Goal: Transaction & Acquisition: Purchase product/service

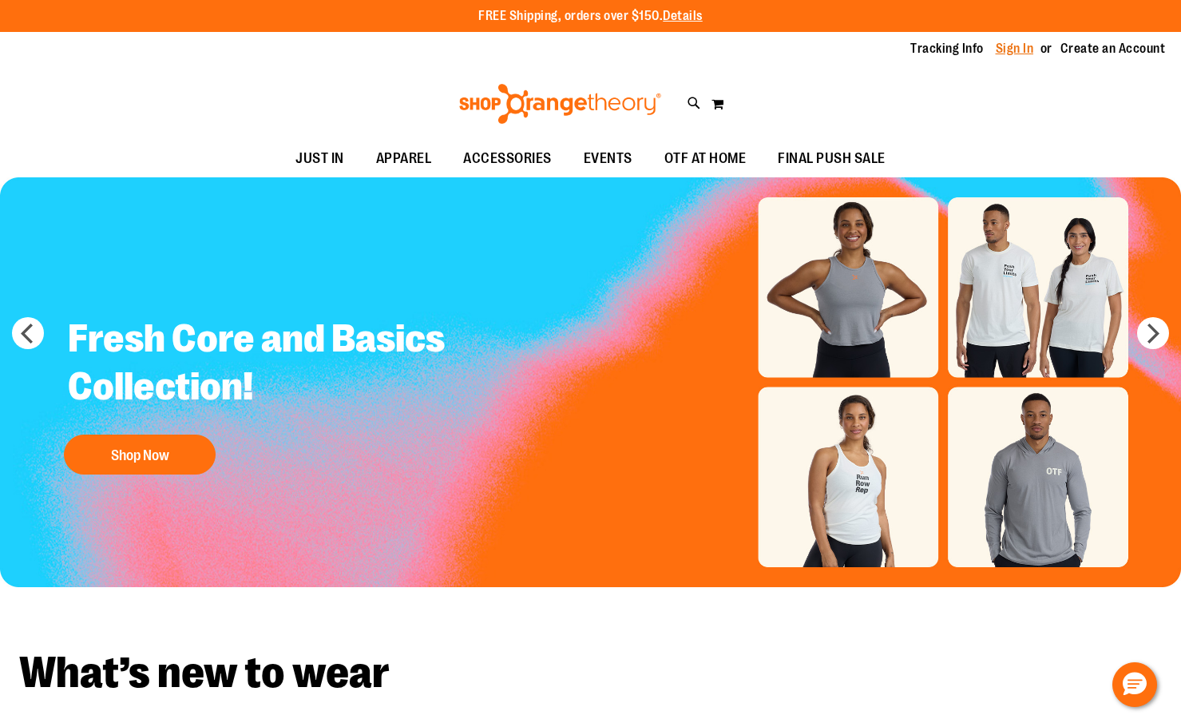
click at [997, 54] on link "Sign In" at bounding box center [1015, 49] width 38 height 18
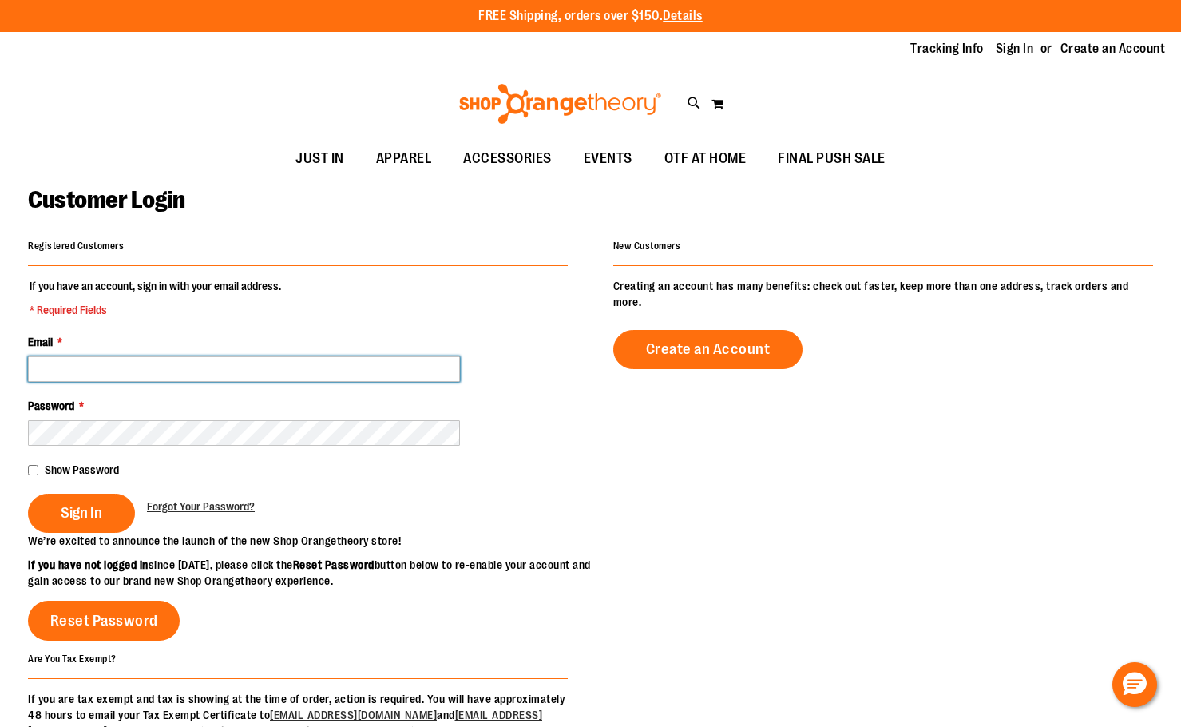
drag, startPoint x: 0, startPoint y: 0, endPoint x: 164, endPoint y: 368, distance: 403.2
click at [164, 367] on input "Email *" at bounding box center [244, 369] width 432 height 26
type input "**********"
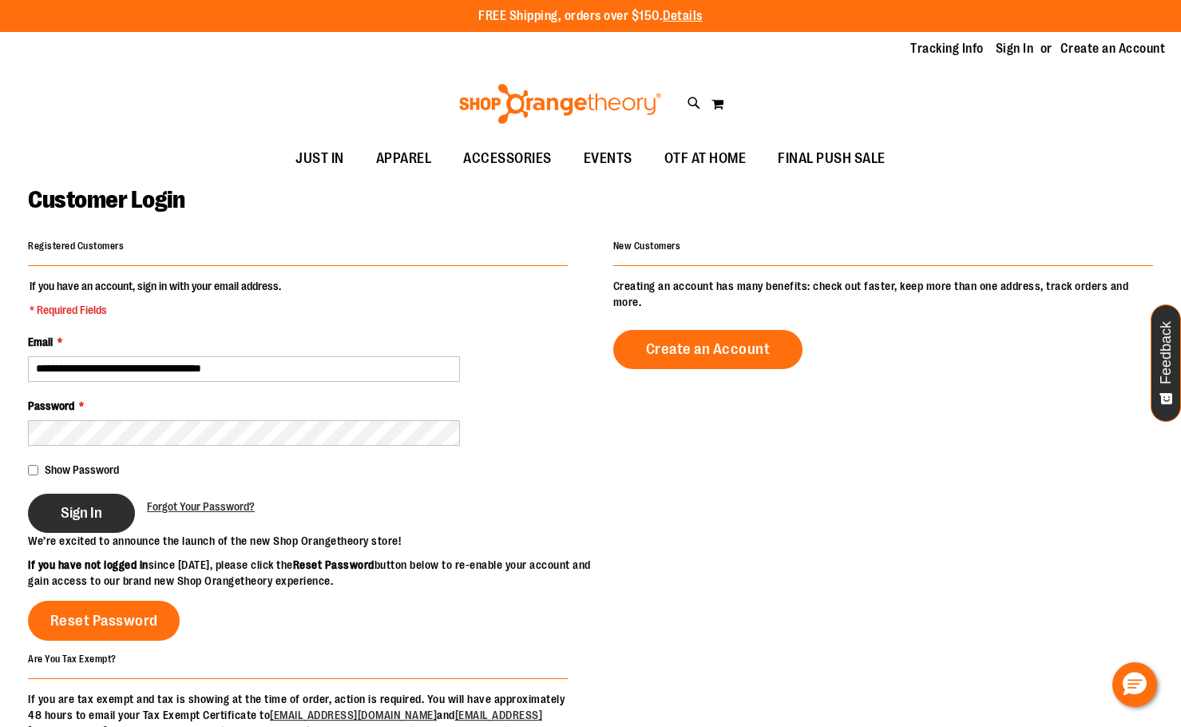
click at [70, 516] on span "Sign In" at bounding box center [82, 513] width 42 height 18
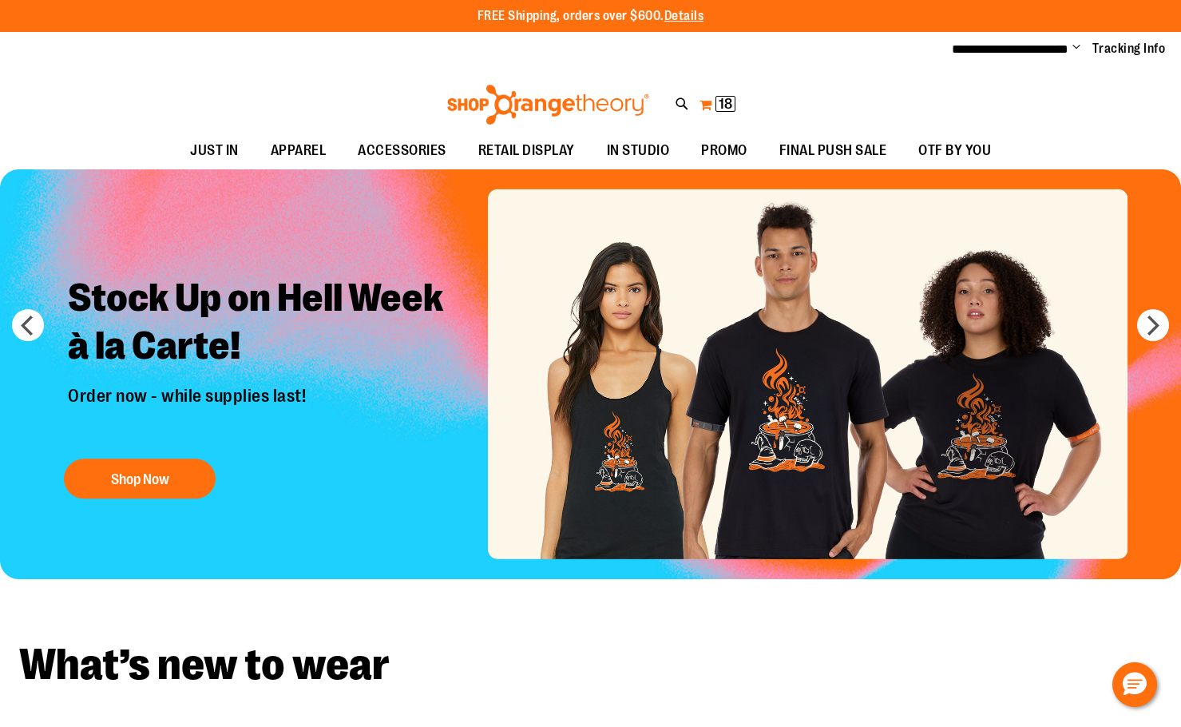
click at [706, 103] on button "My Cart 18 18 items" at bounding box center [718, 105] width 38 height 26
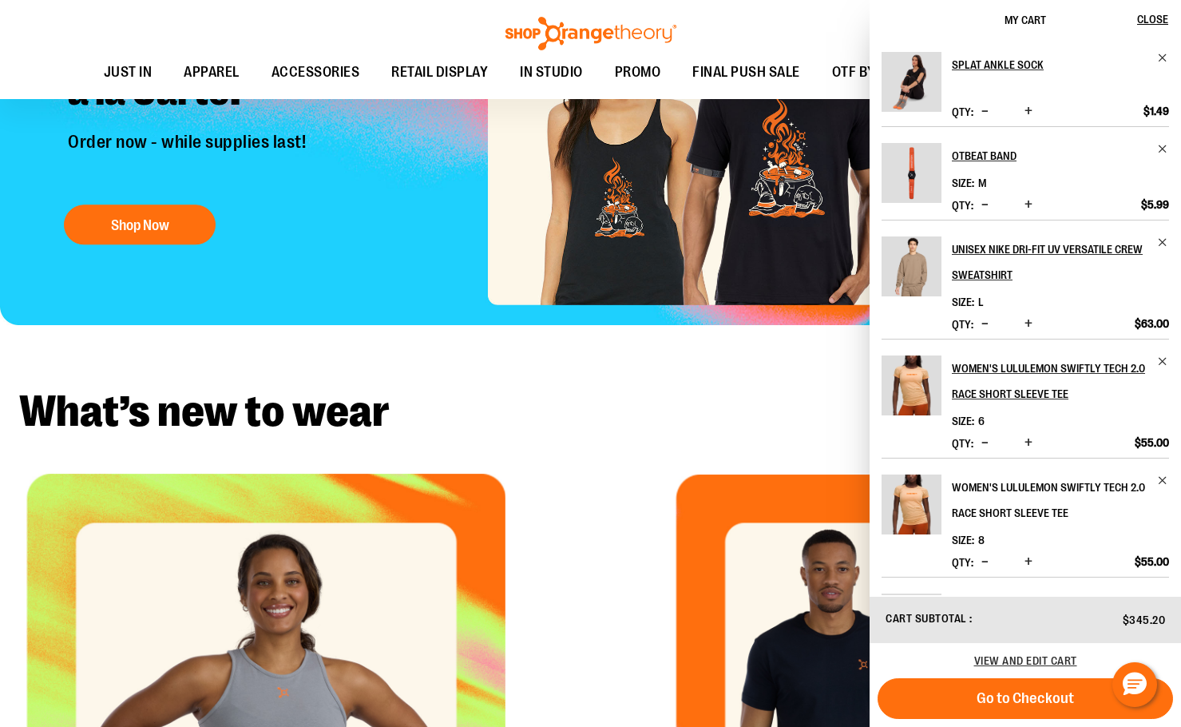
scroll to position [398, 0]
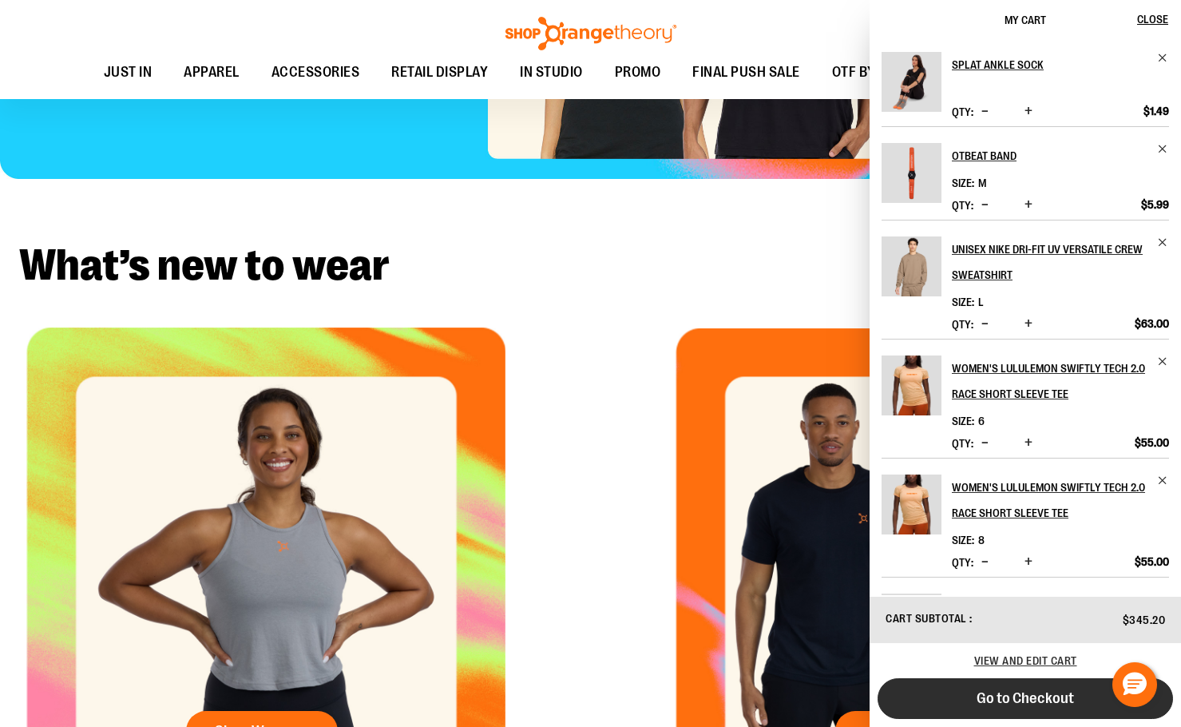
click at [1039, 710] on button "Go to Checkout" at bounding box center [1025, 698] width 295 height 41
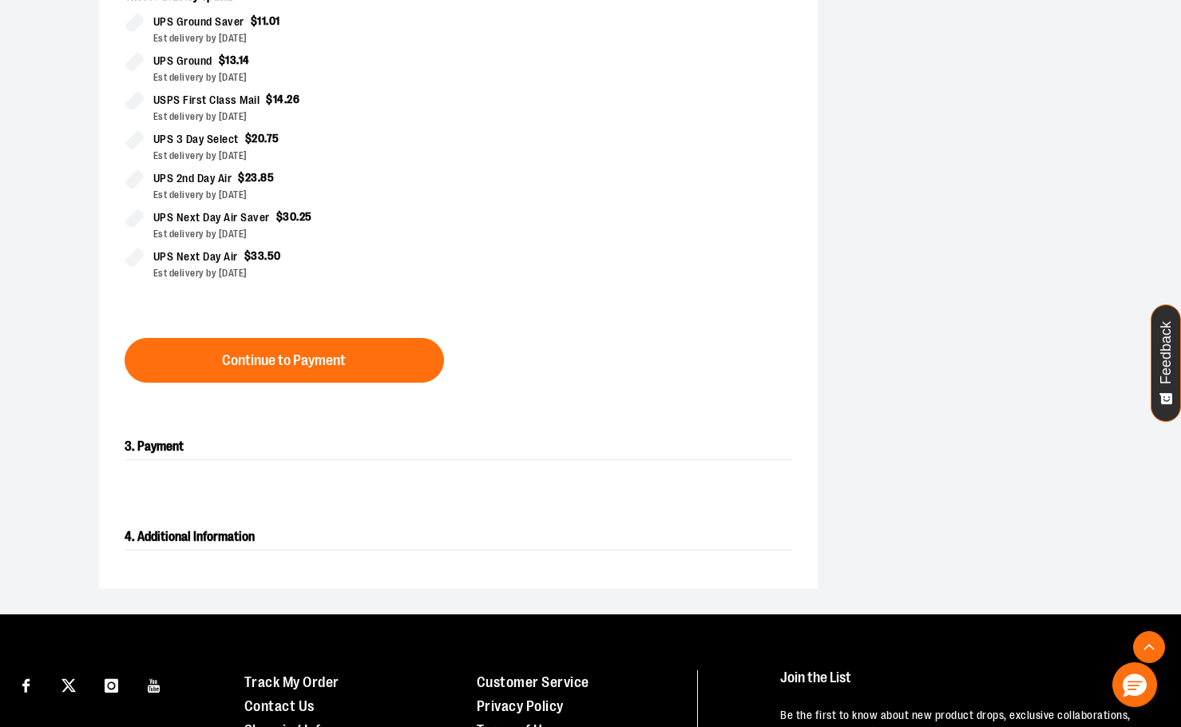
scroll to position [479, 0]
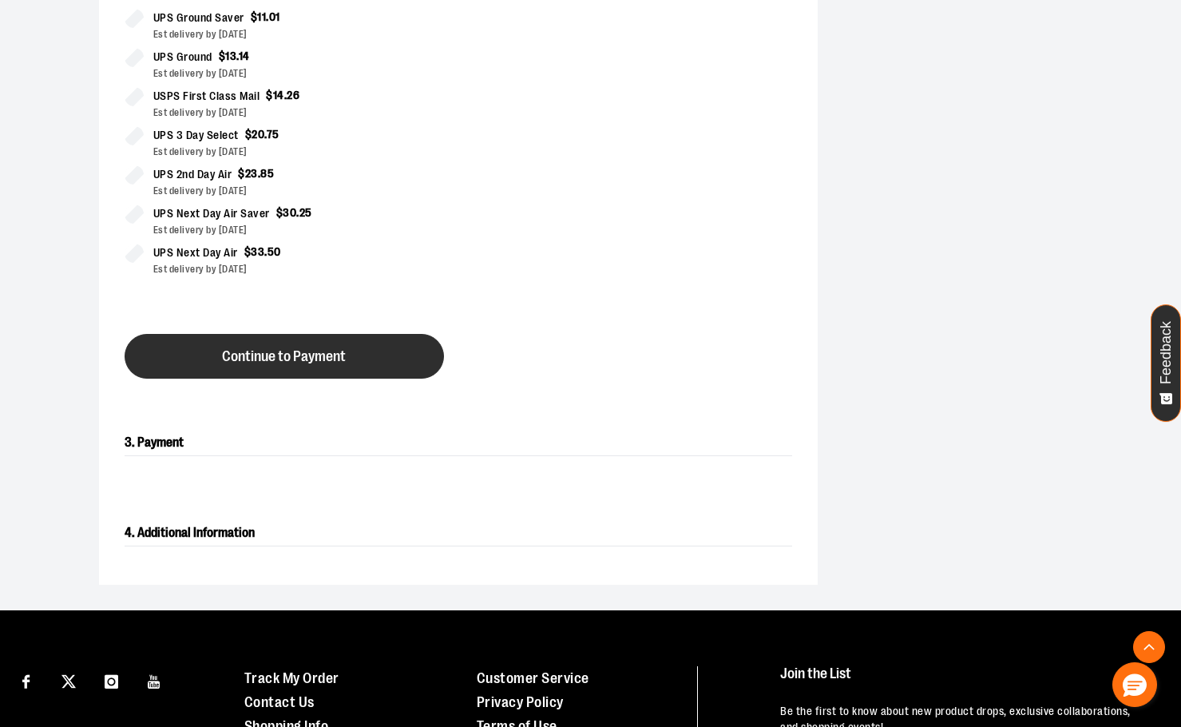
click at [209, 368] on button "Continue to Payment" at bounding box center [284, 356] width 319 height 45
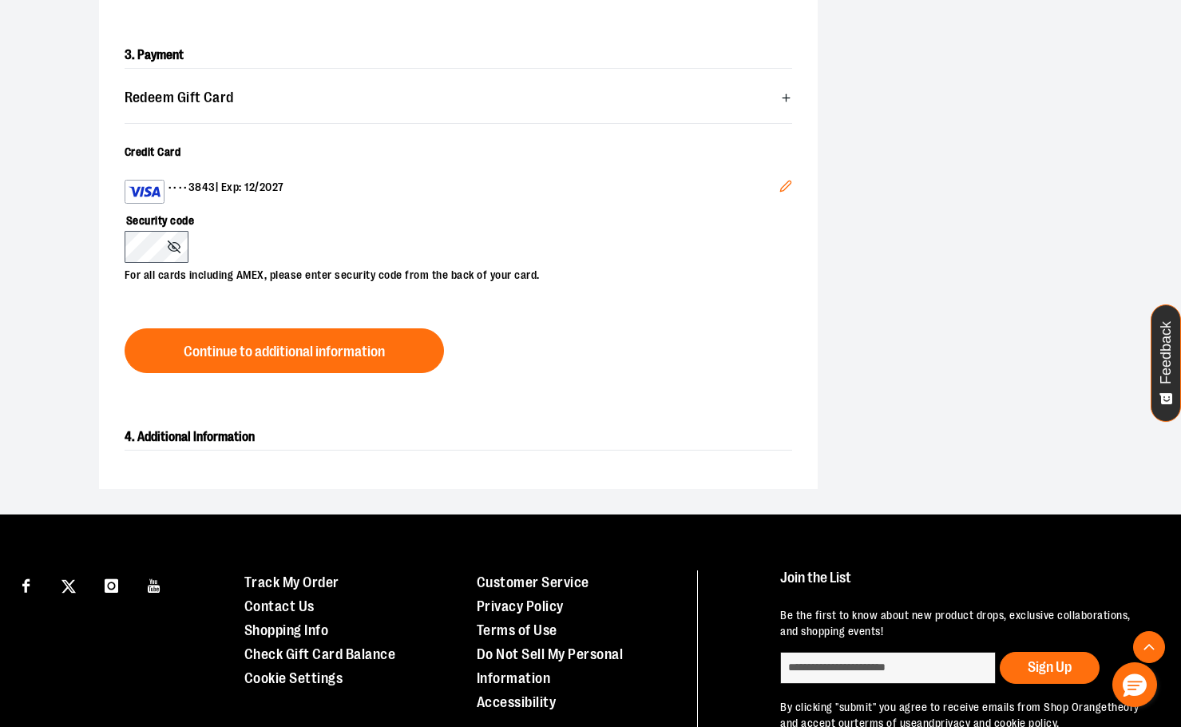
click at [279, 204] on label "Security code" at bounding box center [451, 217] width 652 height 27
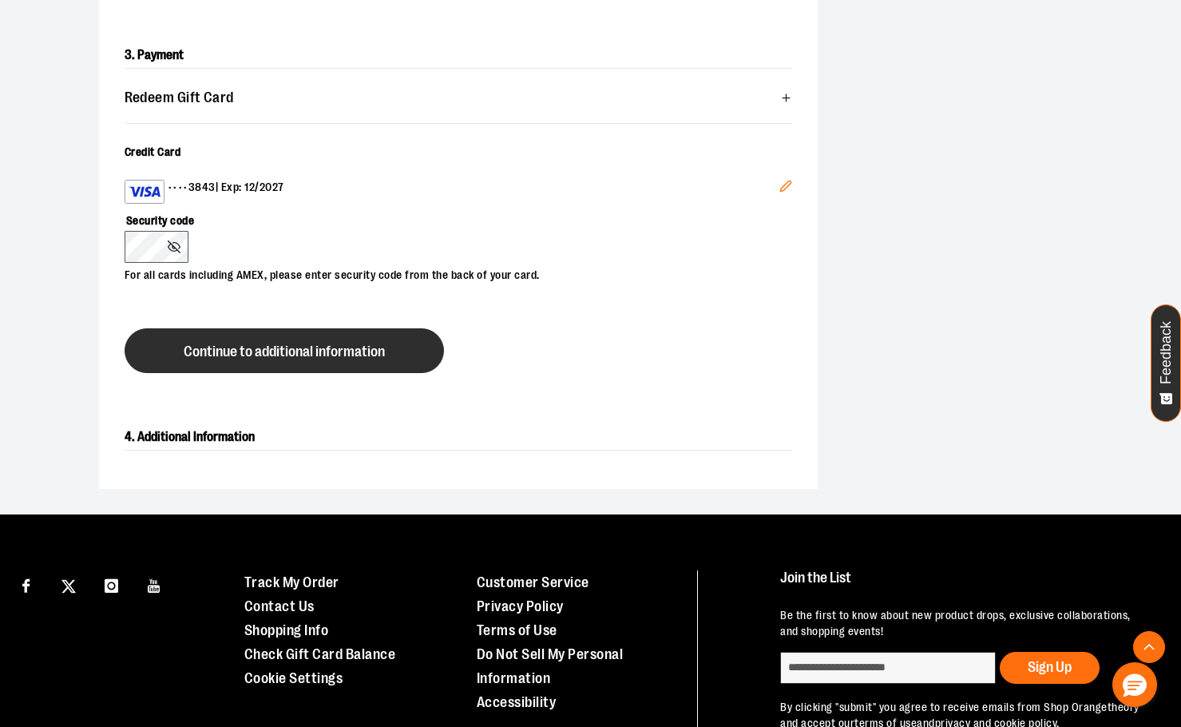
click at [251, 346] on span "Continue to additional information" at bounding box center [284, 351] width 201 height 15
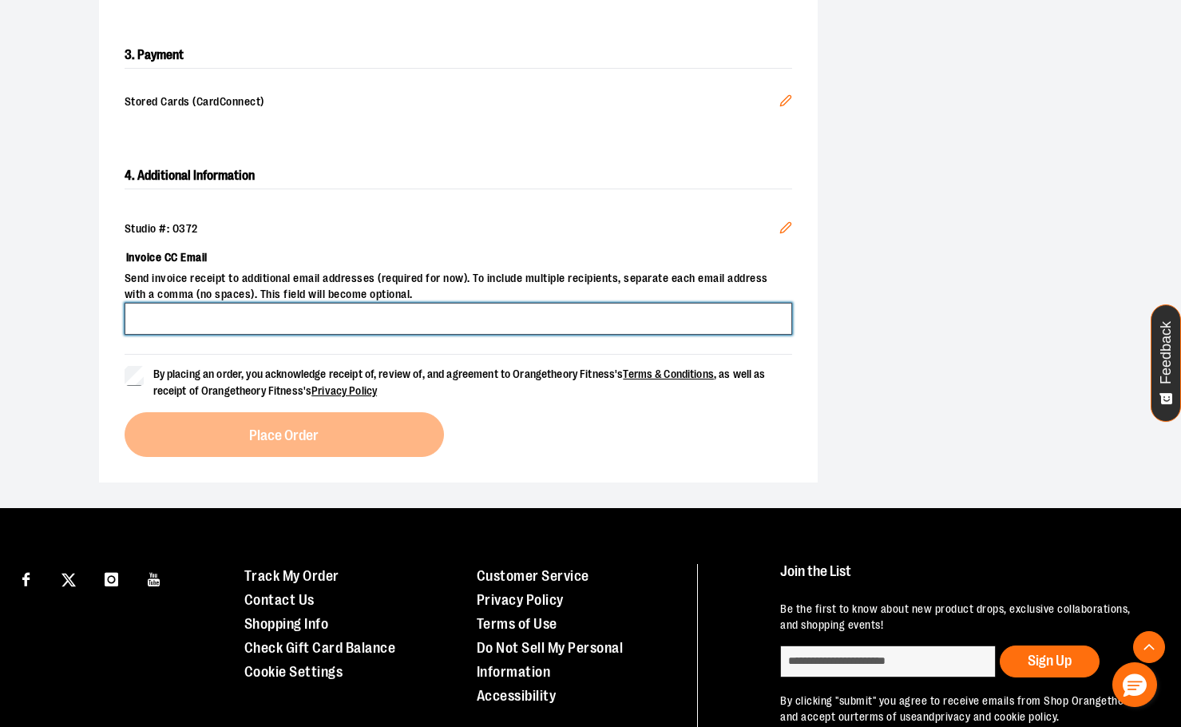
click at [253, 318] on input "Invoice CC Email" at bounding box center [459, 319] width 668 height 32
type input "**********"
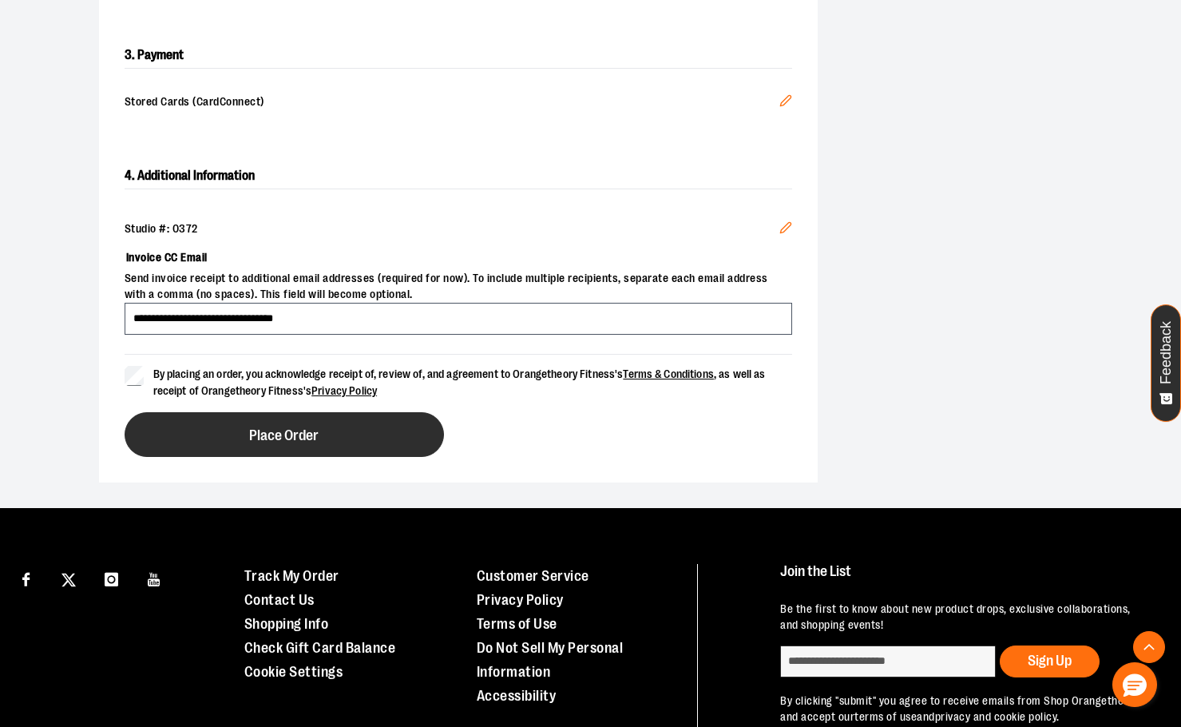
click at [214, 424] on button "Place Order" at bounding box center [284, 434] width 319 height 45
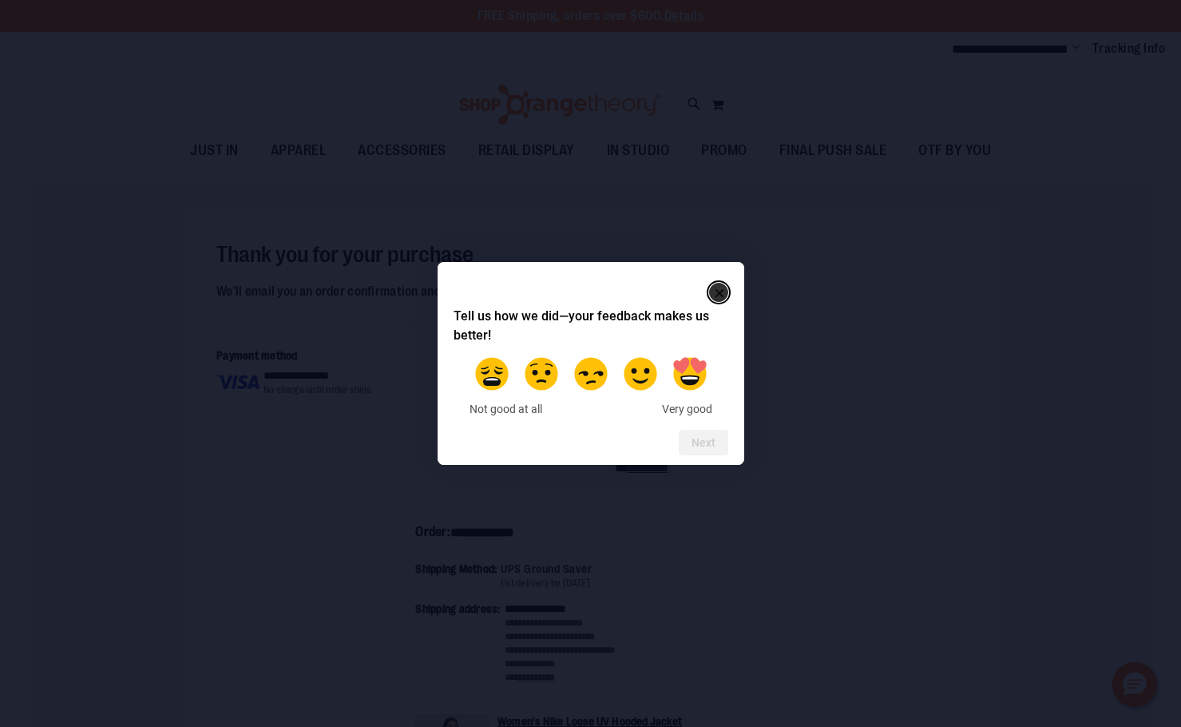
click at [714, 287] on rect "Close" at bounding box center [719, 292] width 19 height 19
